Goal: Leave review/rating: Leave review/rating

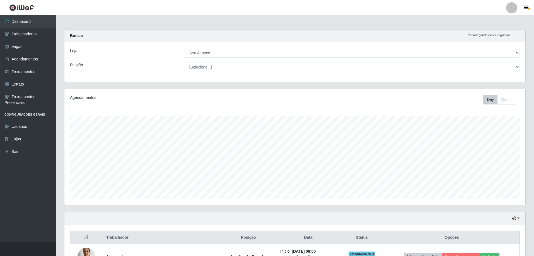
select select "431"
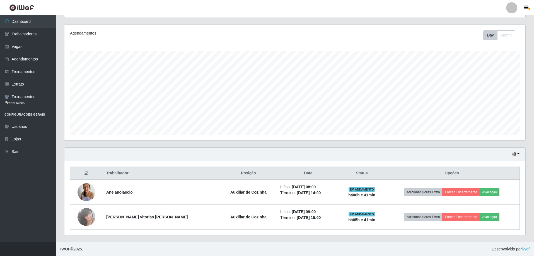
scroll to position [116, 461]
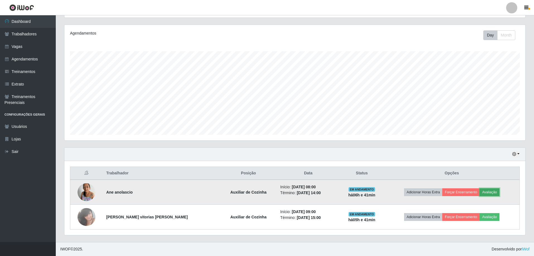
click at [486, 196] on button "Avaliação" at bounding box center [489, 192] width 20 height 8
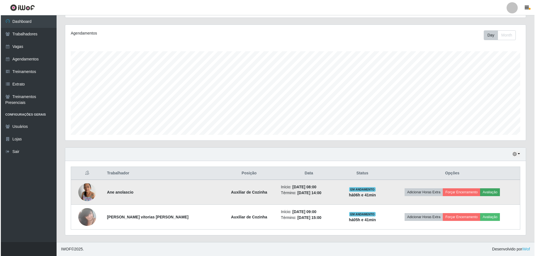
scroll to position [116, 458]
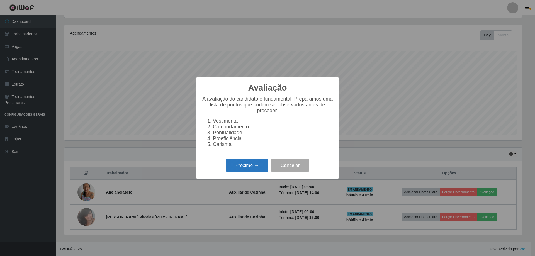
click at [244, 165] on button "Próximo →" at bounding box center [247, 165] width 42 height 13
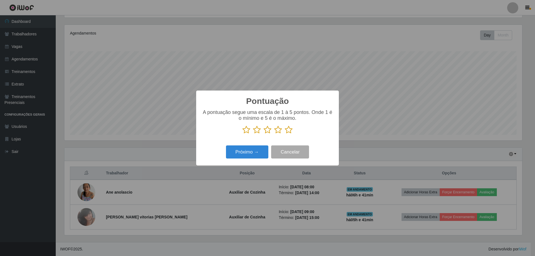
scroll to position [278508, 278166]
click at [285, 131] on icon at bounding box center [289, 130] width 8 height 8
click at [285, 134] on input "radio" at bounding box center [285, 134] width 0 height 0
click at [244, 155] on button "Próximo →" at bounding box center [247, 151] width 42 height 13
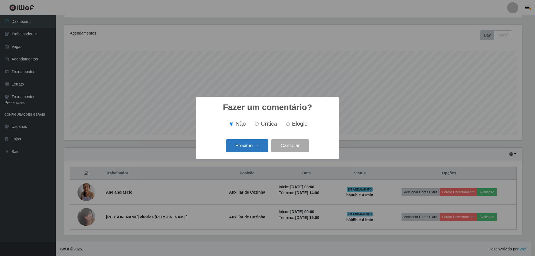
click at [245, 150] on button "Próximo →" at bounding box center [247, 145] width 42 height 13
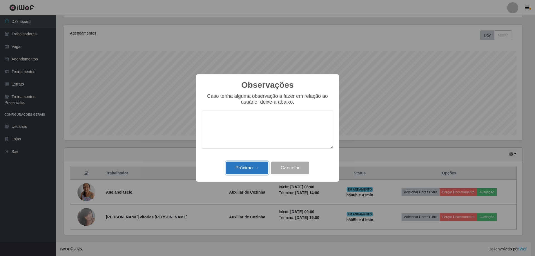
click at [250, 165] on button "Próximo →" at bounding box center [247, 168] width 42 height 13
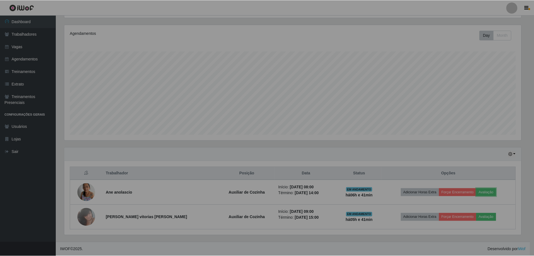
scroll to position [116, 461]
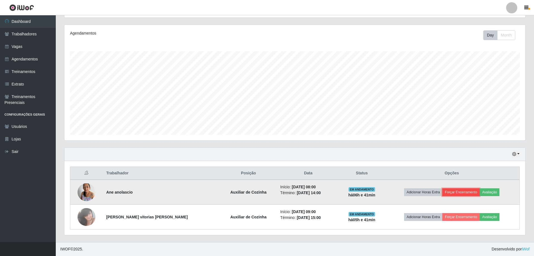
click at [452, 190] on button "Forçar Encerramento" at bounding box center [460, 192] width 37 height 8
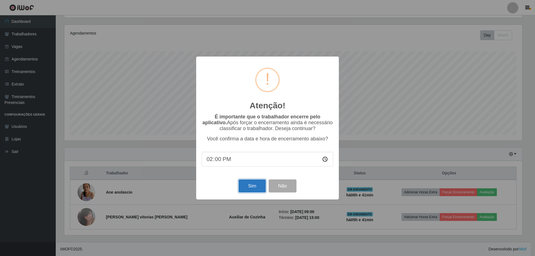
click at [251, 189] on button "Sim" at bounding box center [252, 185] width 27 height 13
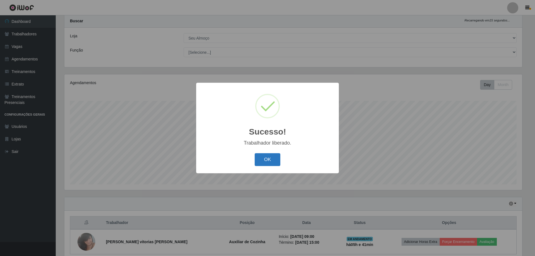
drag, startPoint x: 264, startPoint y: 164, endPoint x: 269, endPoint y: 162, distance: 5.5
click at [265, 164] on button "OK" at bounding box center [268, 159] width 26 height 13
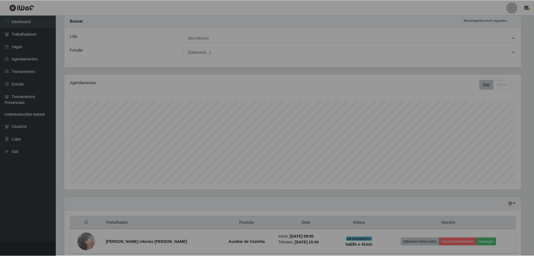
scroll to position [116, 461]
